Goal: Task Accomplishment & Management: Use online tool/utility

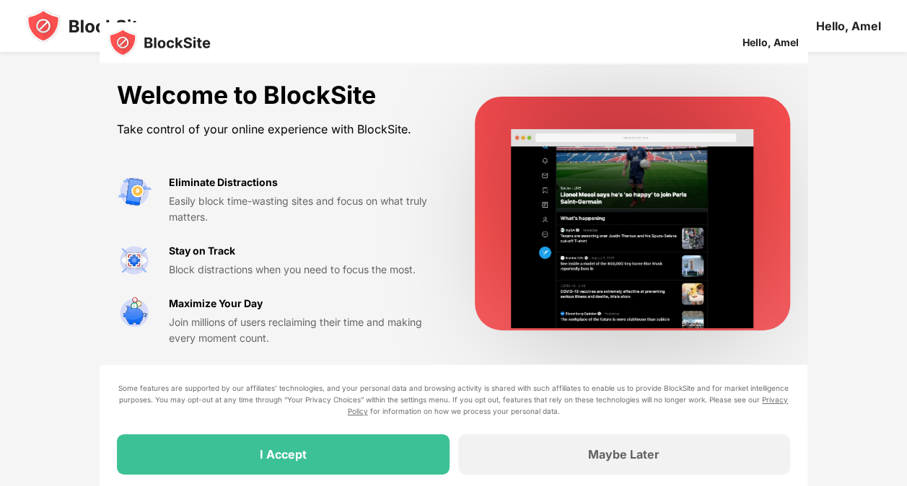
scroll to position [69, 0]
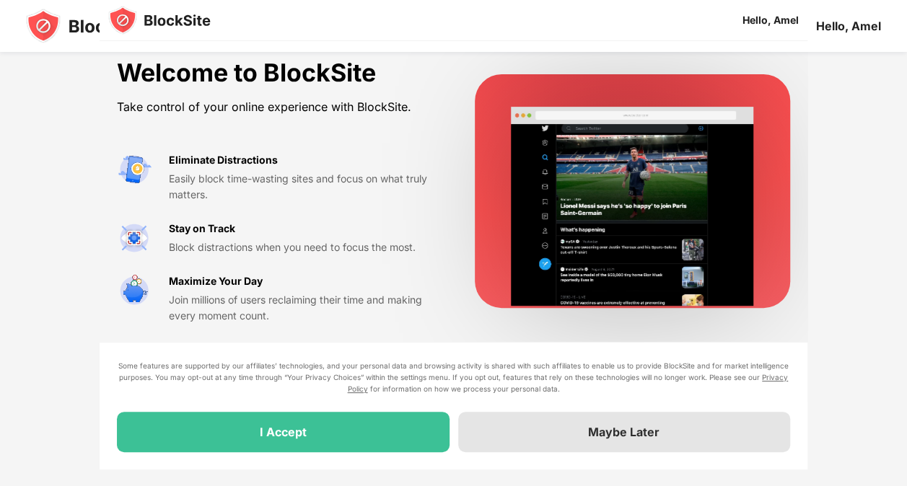
click at [653, 431] on div "Maybe Later" at bounding box center [623, 432] width 71 height 14
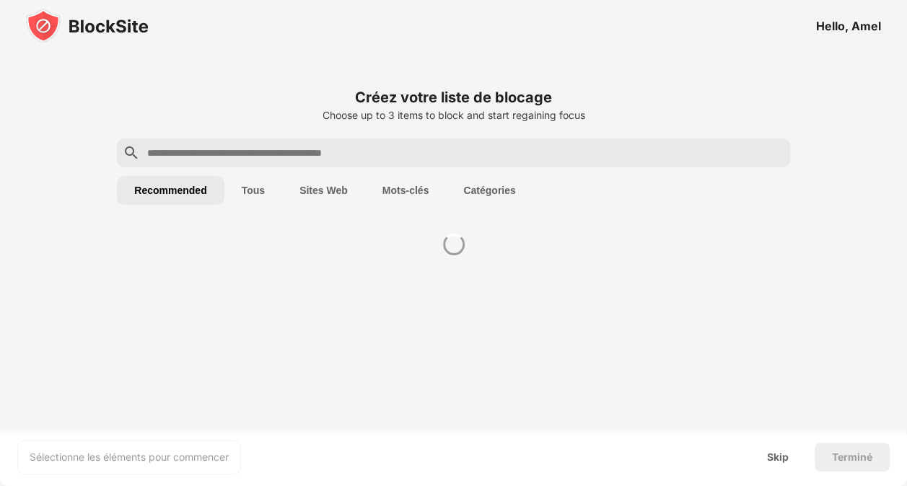
scroll to position [0, 0]
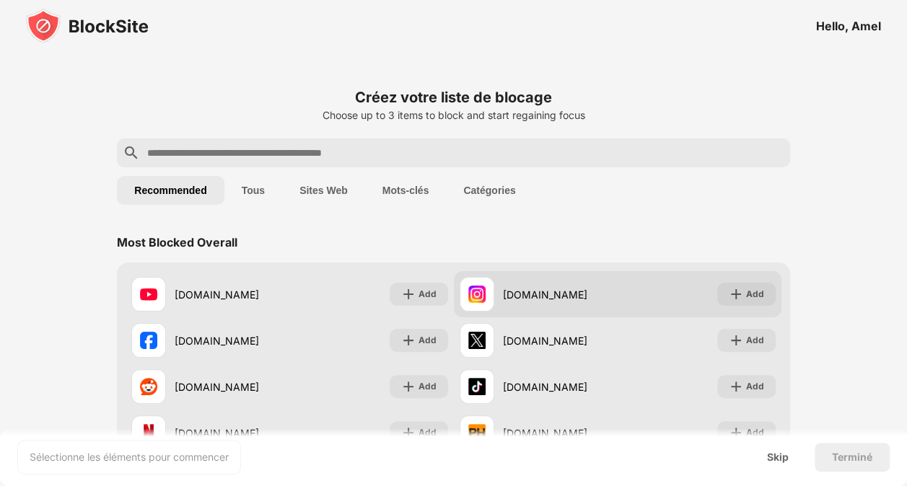
click at [516, 289] on div "[DOMAIN_NAME]" at bounding box center [560, 294] width 115 height 15
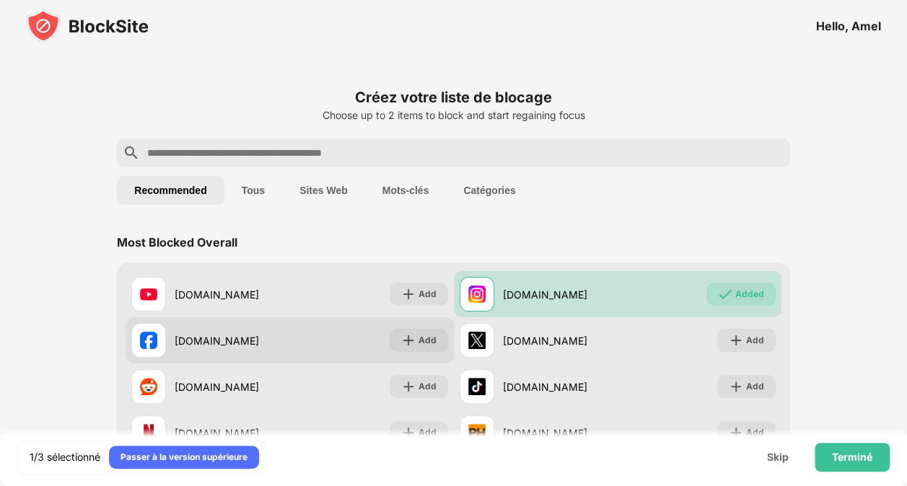
click at [310, 353] on div "[DOMAIN_NAME] Add" at bounding box center [290, 340] width 328 height 46
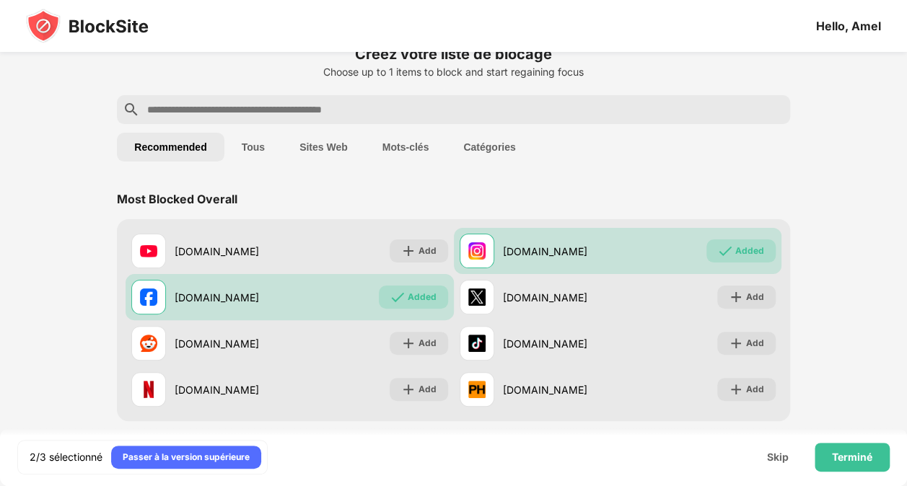
scroll to position [72, 0]
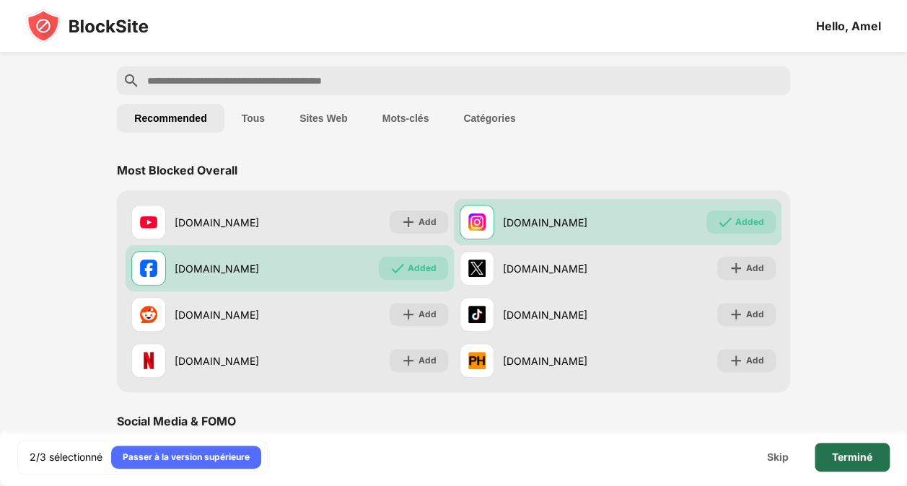
click at [867, 466] on div "Terminé" at bounding box center [852, 457] width 75 height 29
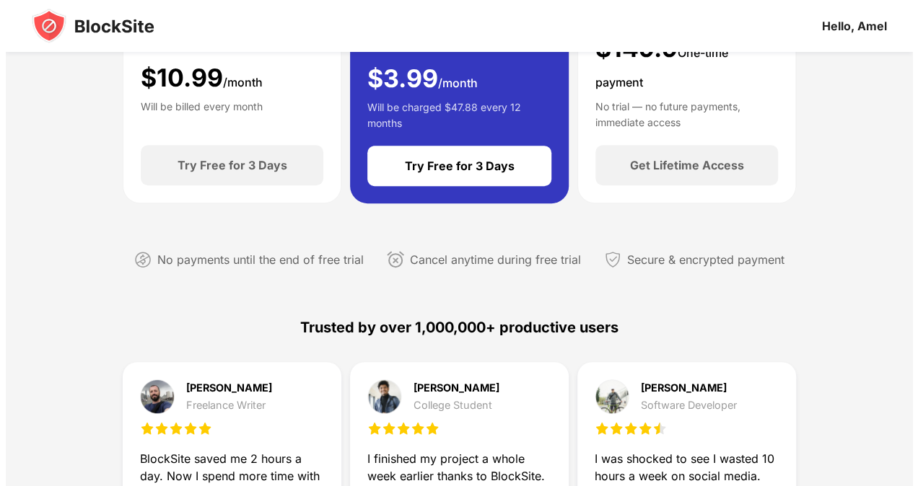
scroll to position [0, 0]
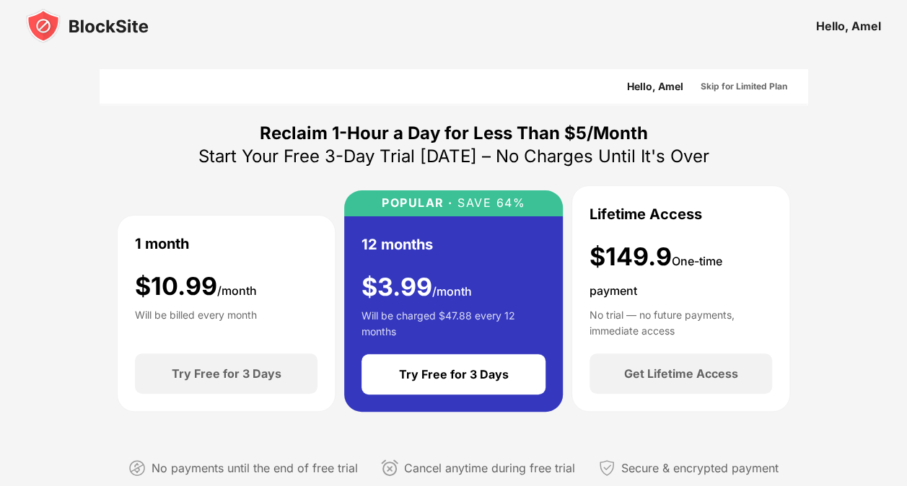
click at [730, 82] on div "Skip for Limited Plan" at bounding box center [744, 86] width 87 height 14
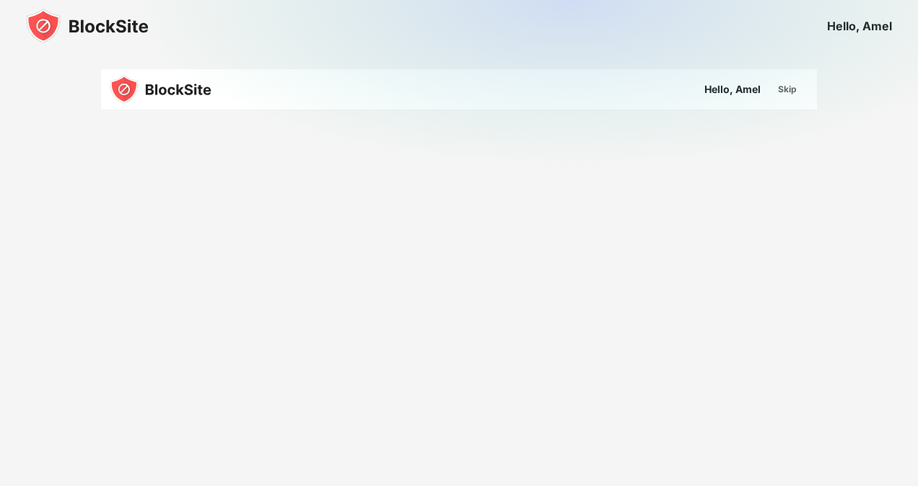
click at [530, 92] on img at bounding box center [569, 161] width 918 height 323
click at [792, 84] on div "Skip" at bounding box center [787, 89] width 19 height 14
click at [791, 82] on div "Skip" at bounding box center [787, 89] width 19 height 14
click at [748, 92] on img at bounding box center [569, 161] width 918 height 323
click at [212, 235] on img at bounding box center [569, 161] width 918 height 323
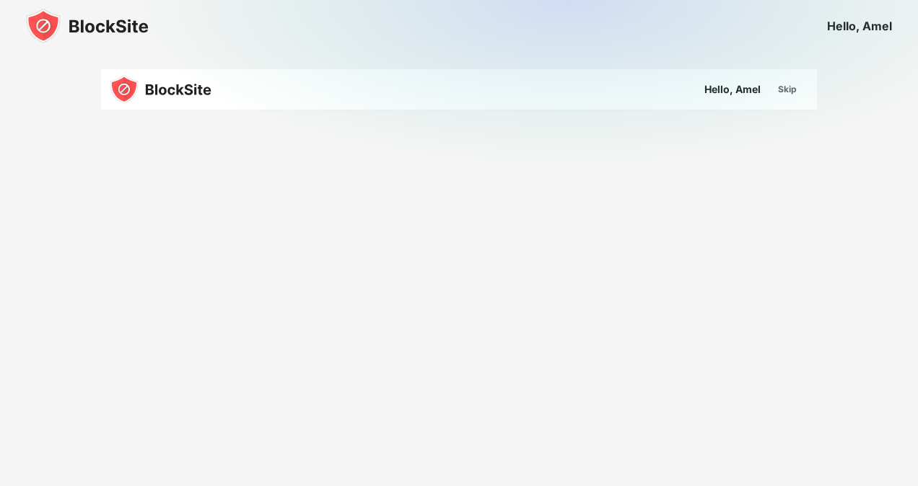
drag, startPoint x: 735, startPoint y: 104, endPoint x: 755, endPoint y: 87, distance: 26.6
click at [737, 102] on img at bounding box center [569, 161] width 918 height 323
click at [781, 84] on div "Skip" at bounding box center [787, 89] width 19 height 14
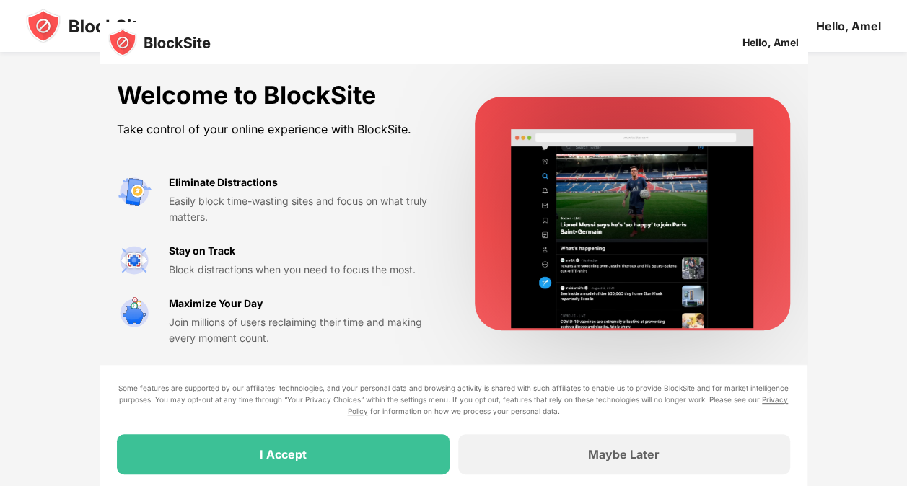
scroll to position [69, 0]
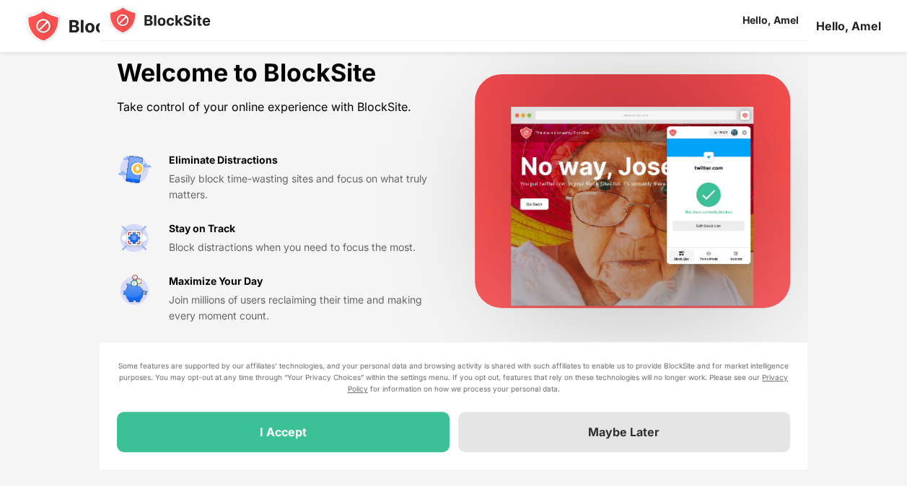
click at [551, 439] on div "Maybe Later" at bounding box center [624, 432] width 332 height 40
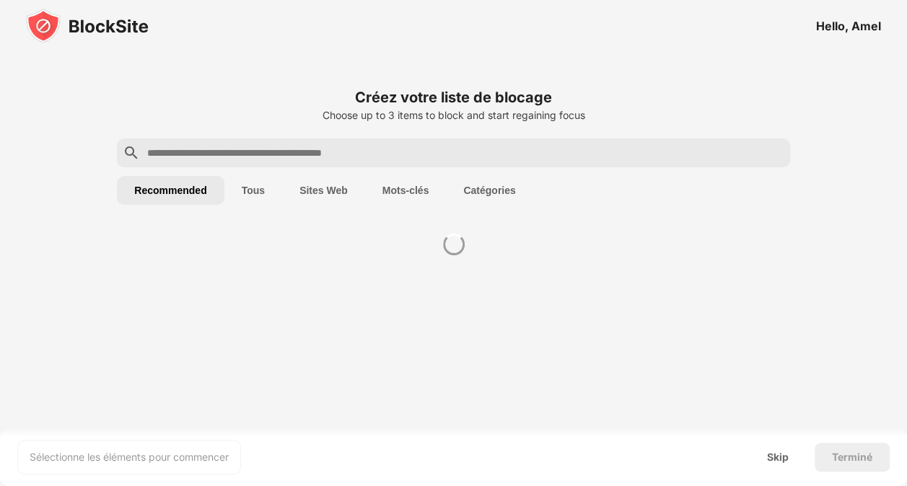
scroll to position [0, 0]
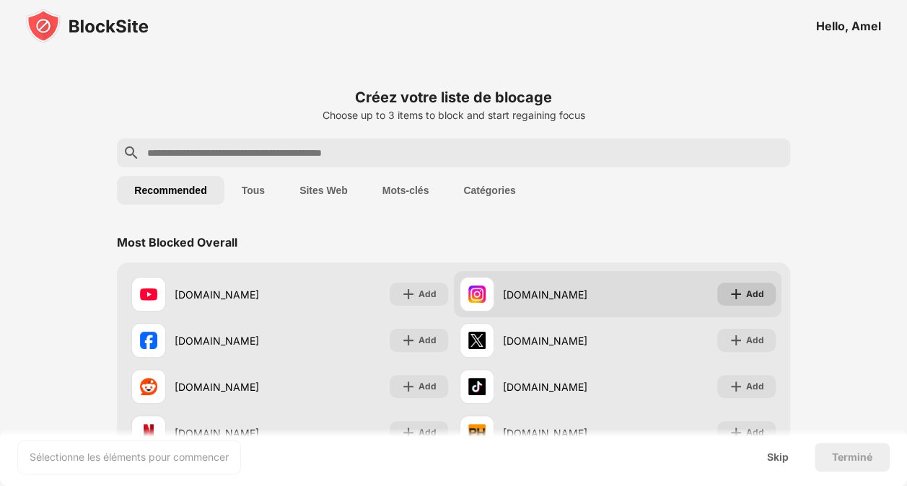
click at [758, 291] on div "Add" at bounding box center [755, 294] width 18 height 14
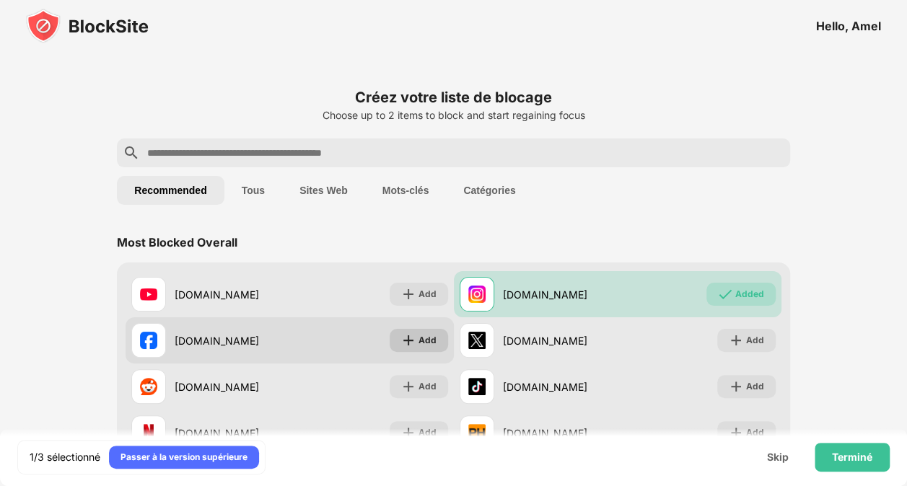
click at [419, 341] on div "Add" at bounding box center [427, 340] width 18 height 14
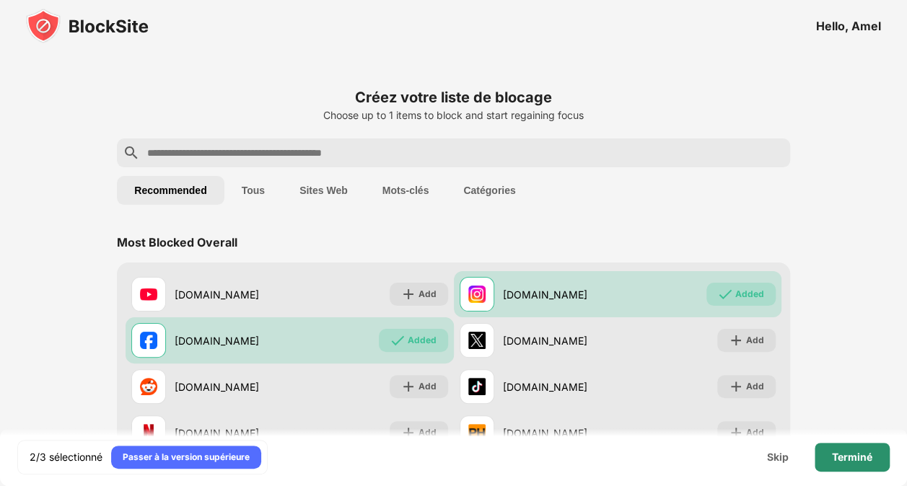
click at [867, 455] on div "Terminé" at bounding box center [852, 458] width 40 height 12
